Goal: Information Seeking & Learning: Learn about a topic

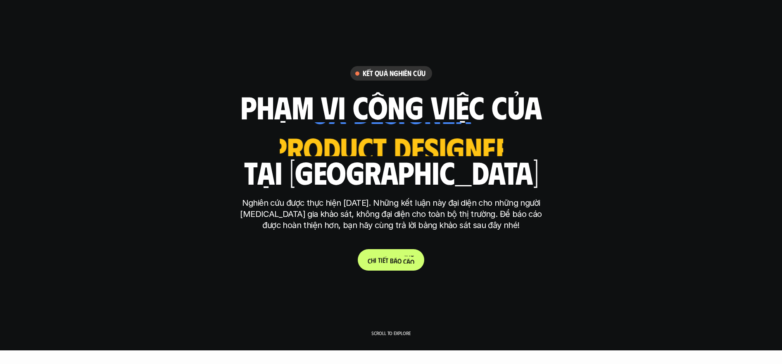
scroll to position [86, 0]
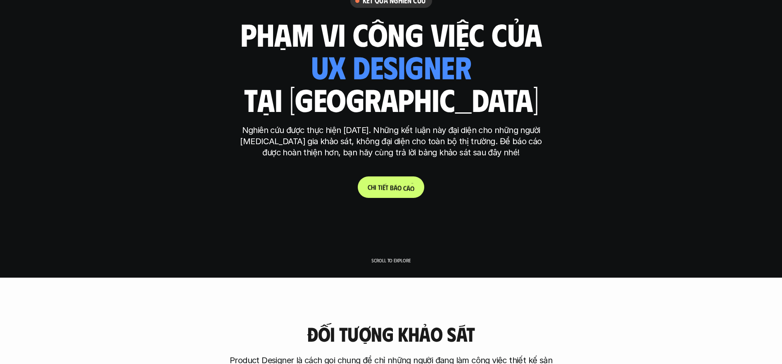
click at [393, 185] on p "C h i t i ế t b á o c á o" at bounding box center [391, 187] width 47 height 8
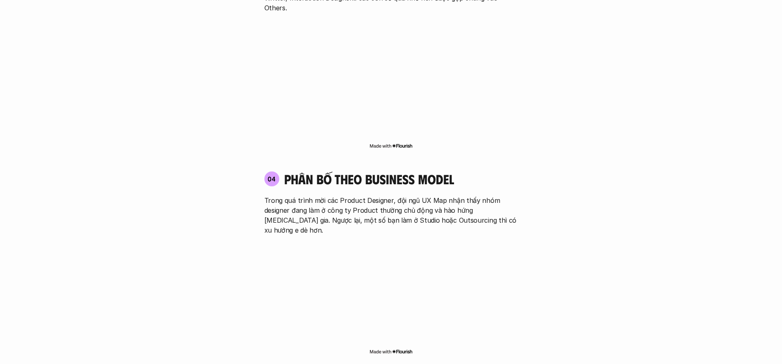
scroll to position [1385, 0]
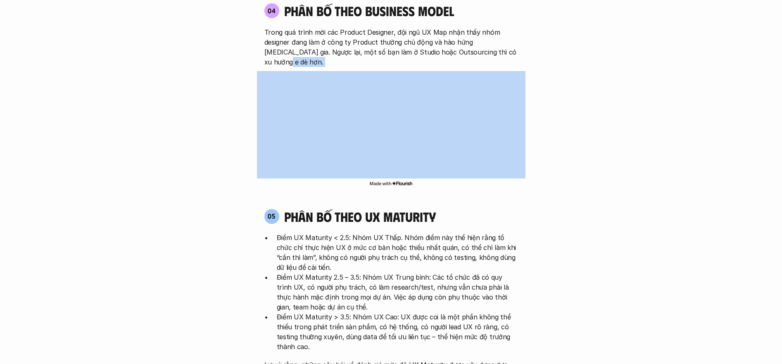
scroll to position [1559, 0]
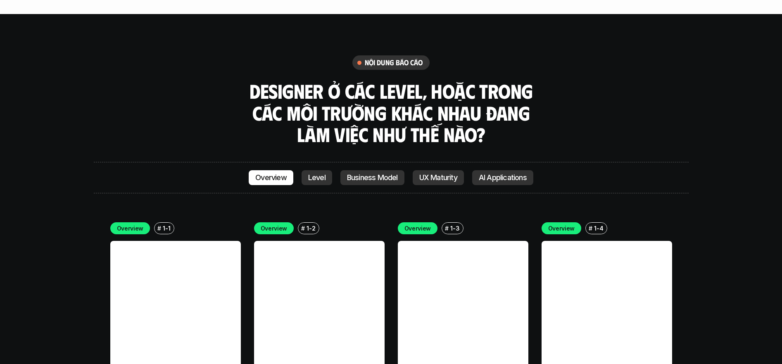
scroll to position [2275, 0]
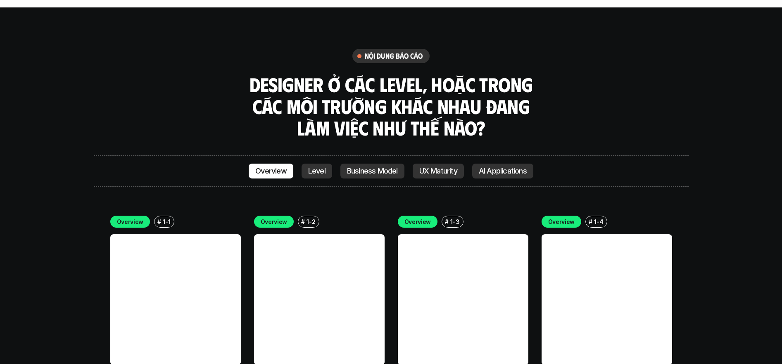
click at [316, 216] on div "# 1-2" at bounding box center [308, 222] width 21 height 12
click at [312, 217] on p "1-2" at bounding box center [311, 221] width 9 height 9
click at [313, 167] on p "Level" at bounding box center [316, 171] width 17 height 8
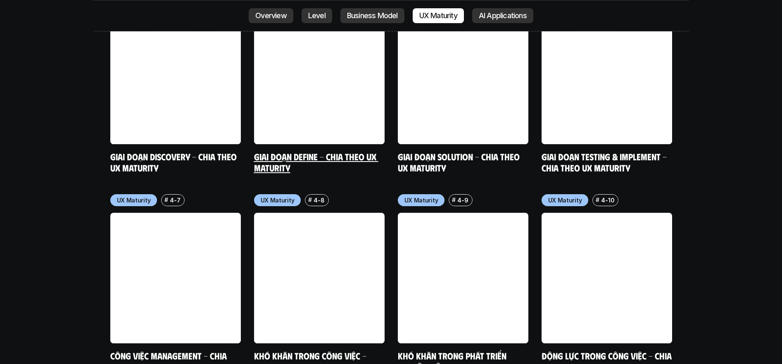
scroll to position [4255, 0]
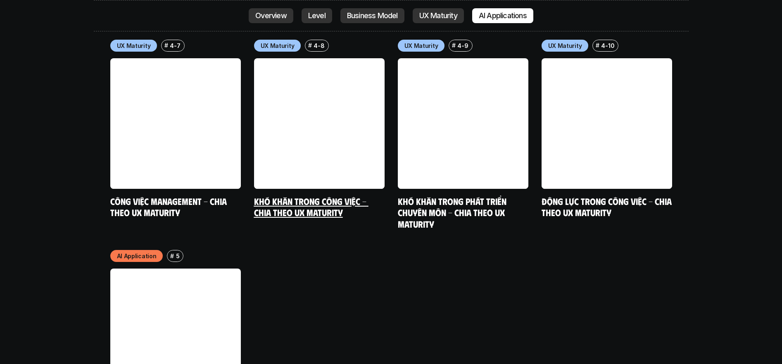
click at [327, 195] on link "Khó khăn trong công việc - Chia theo UX Maturity" at bounding box center [311, 206] width 114 height 23
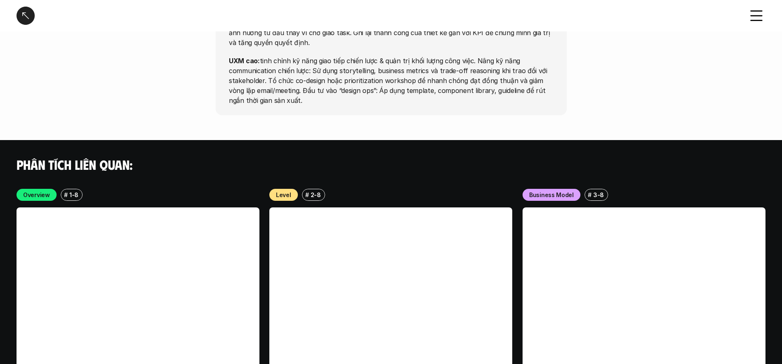
scroll to position [2075, 0]
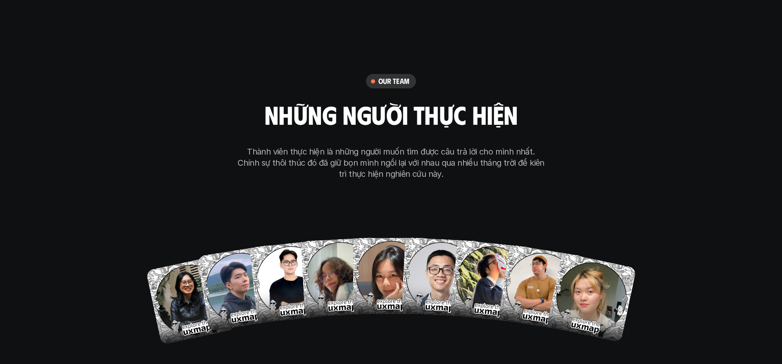
scroll to position [4702, 0]
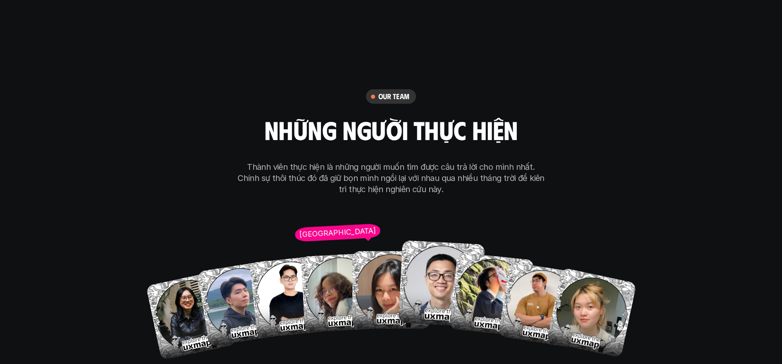
drag, startPoint x: 589, startPoint y: 262, endPoint x: 319, endPoint y: 250, distance: 269.8
click at [322, 250] on div "[PERSON_NAME] Hai Hong Anh Ngoc Anh Ong Giao Thoa Tran Tien Son To My" at bounding box center [391, 294] width 397 height 124
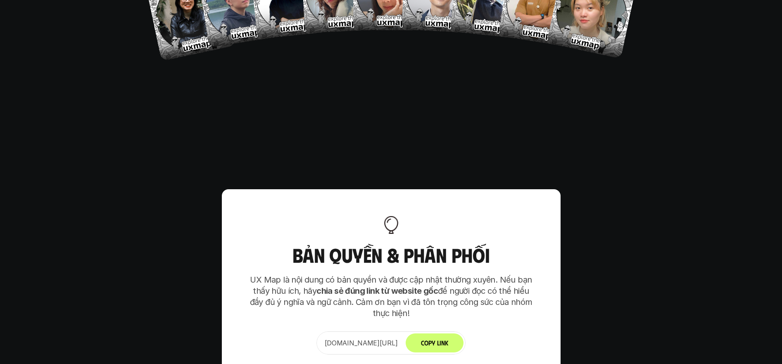
scroll to position [5002, 0]
click at [449, 333] on button "Copy Link" at bounding box center [435, 342] width 58 height 19
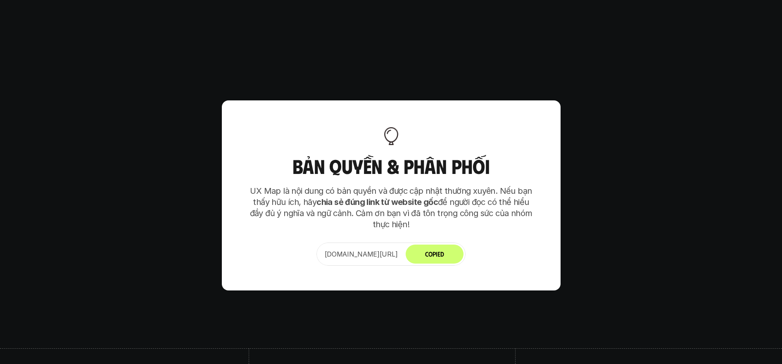
scroll to position [5190, 0]
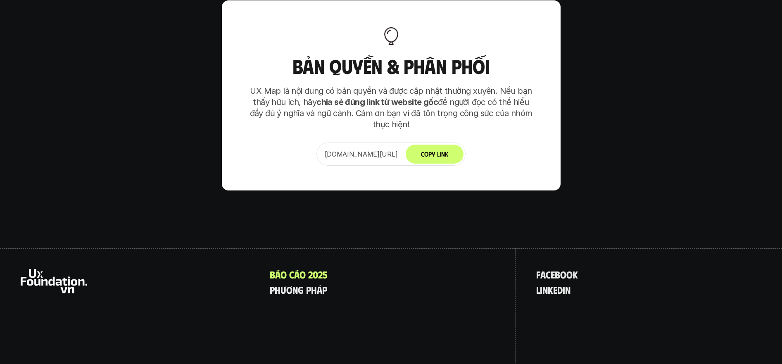
click at [380, 248] on div "B á o c á o 2 0 2 5 p h ư ơ n g p h á p" at bounding box center [382, 320] width 267 height 145
click at [321, 284] on p "p h ư ơ n g p h á p" at bounding box center [298, 289] width 57 height 11
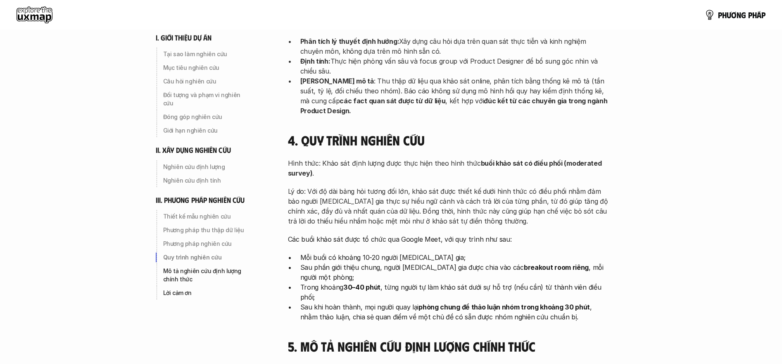
scroll to position [2219, 0]
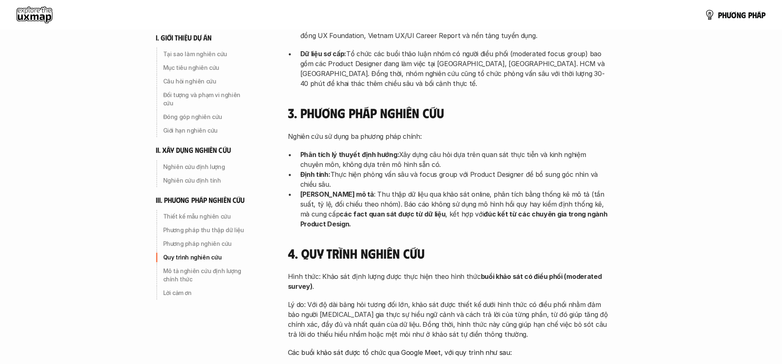
click at [43, 3] on div "p h ư ơ n g p h á p" at bounding box center [391, 15] width 782 height 30
